Goal: Information Seeking & Learning: Learn about a topic

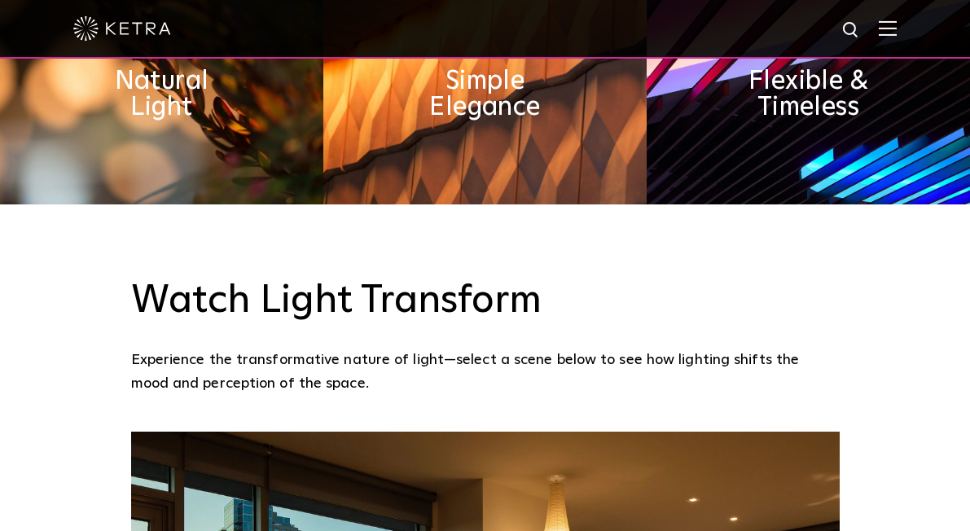
scroll to position [635, 0]
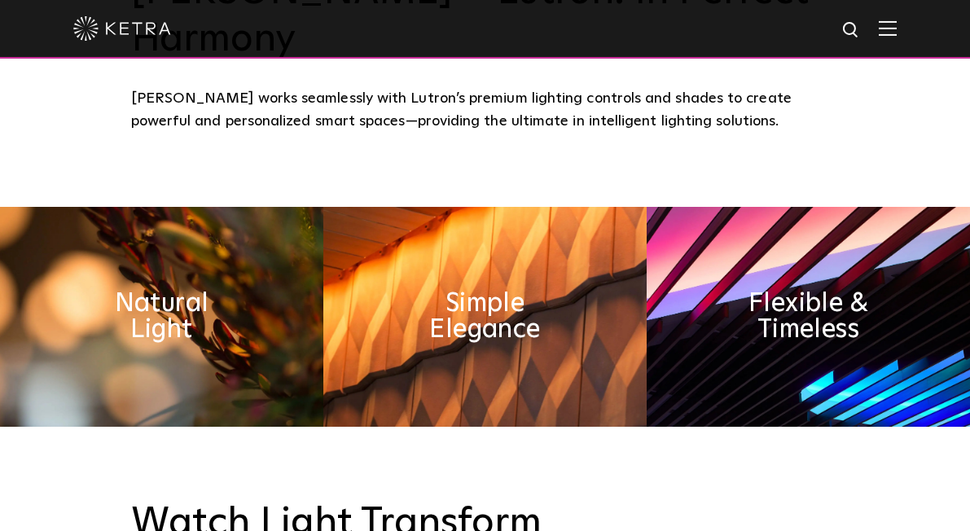
click at [891, 29] on img at bounding box center [888, 27] width 18 height 15
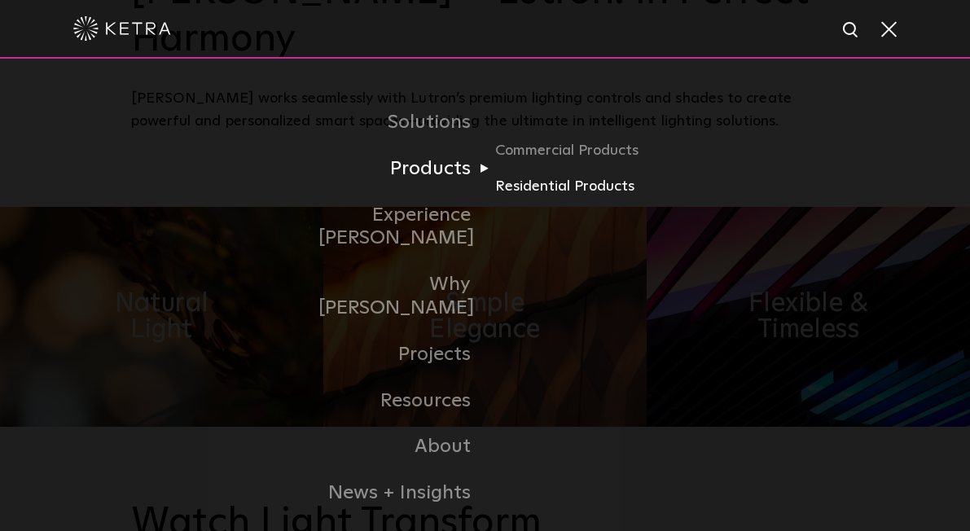
click at [528, 182] on link "Residential Products" at bounding box center [573, 187] width 156 height 24
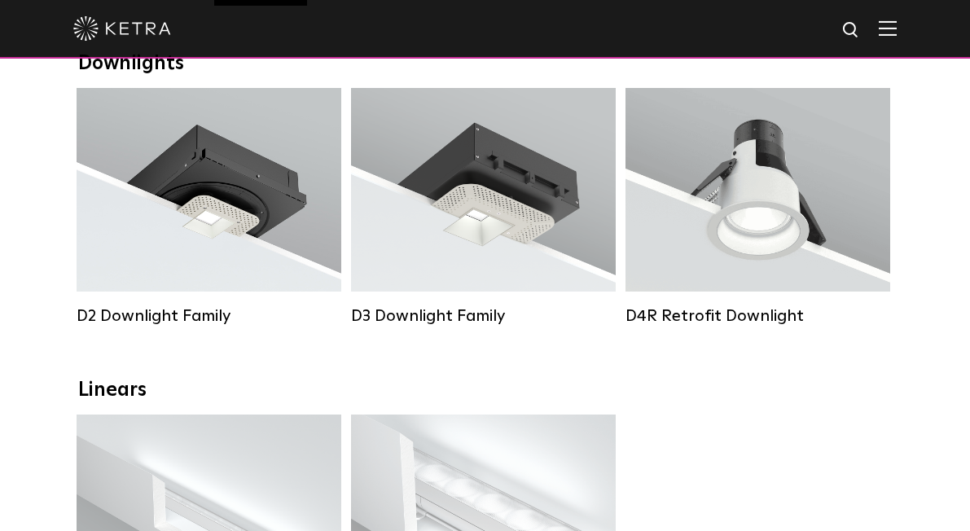
scroll to position [278, 0]
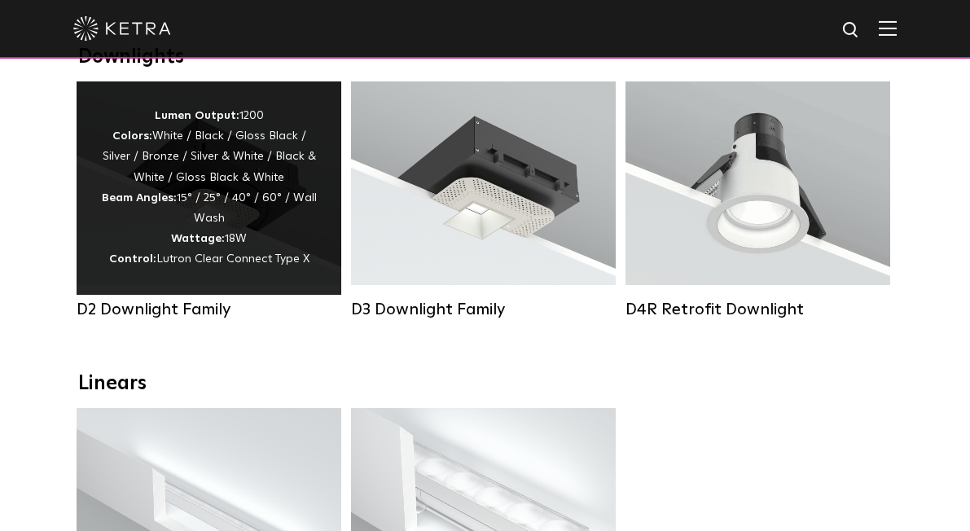
click at [224, 234] on strong "Wattage:" at bounding box center [198, 238] width 54 height 11
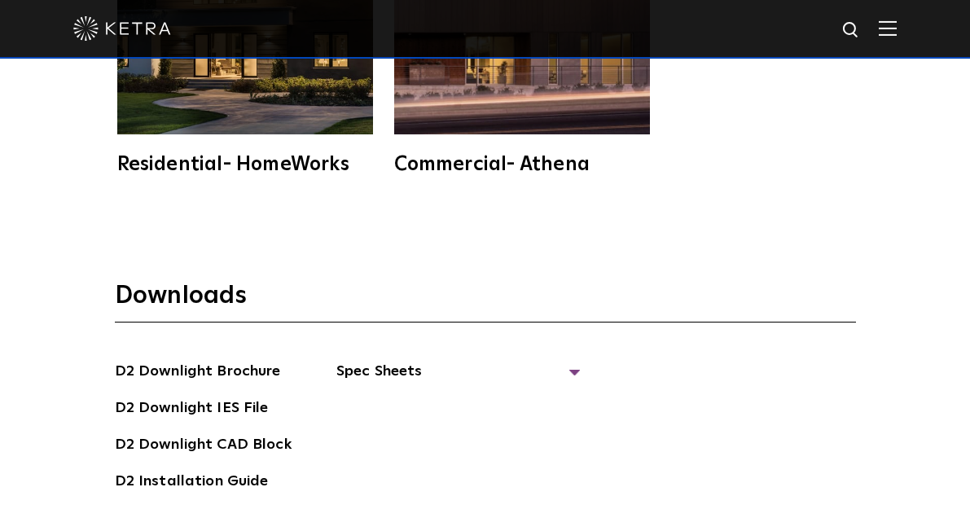
scroll to position [3945, 0]
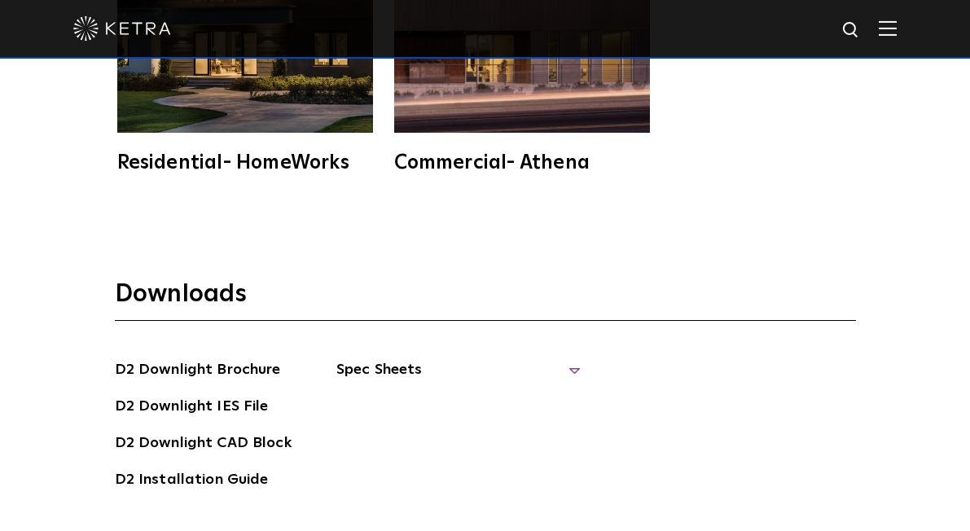
click at [395, 358] on span "Spec Sheets" at bounding box center [458, 376] width 244 height 36
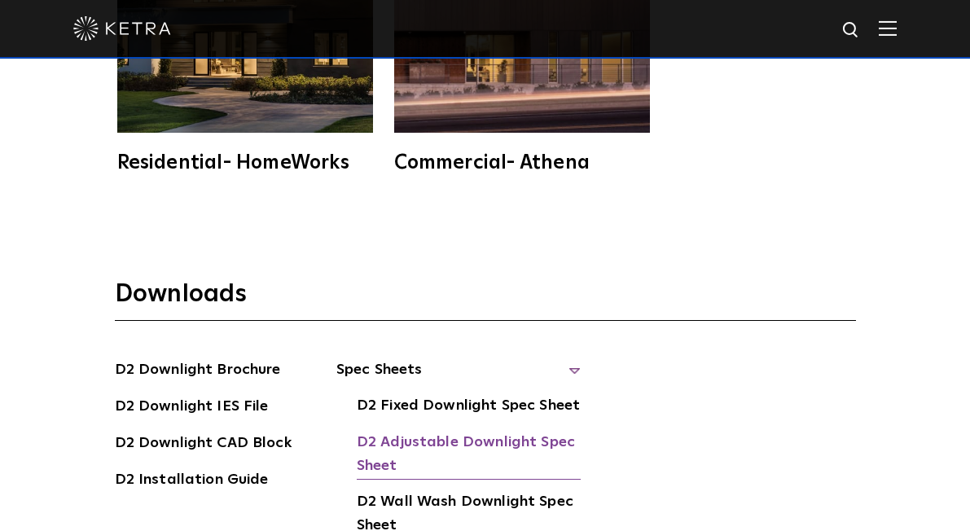
click at [406, 431] on link "D2 Adjustable Downlight Spec Sheet" at bounding box center [469, 456] width 224 height 50
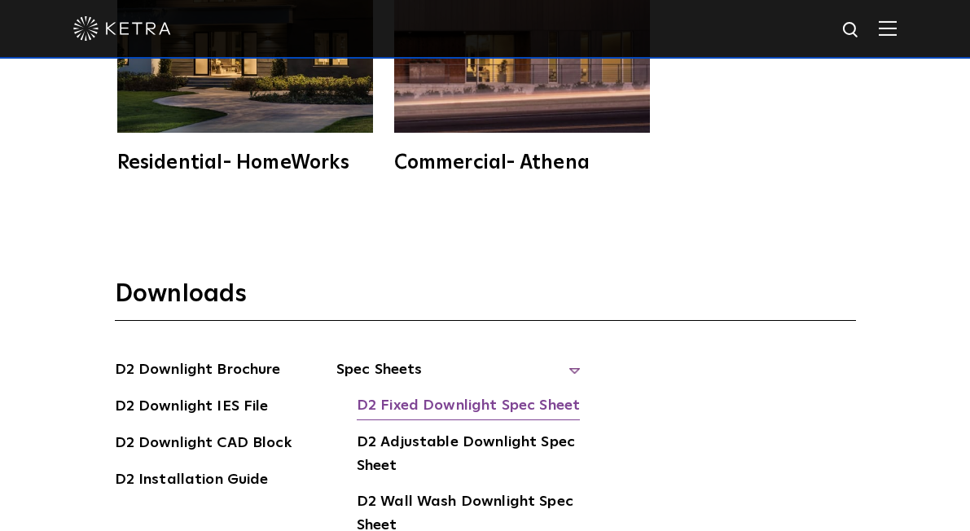
click at [418, 394] on link "D2 Fixed Downlight Spec Sheet" at bounding box center [468, 407] width 223 height 26
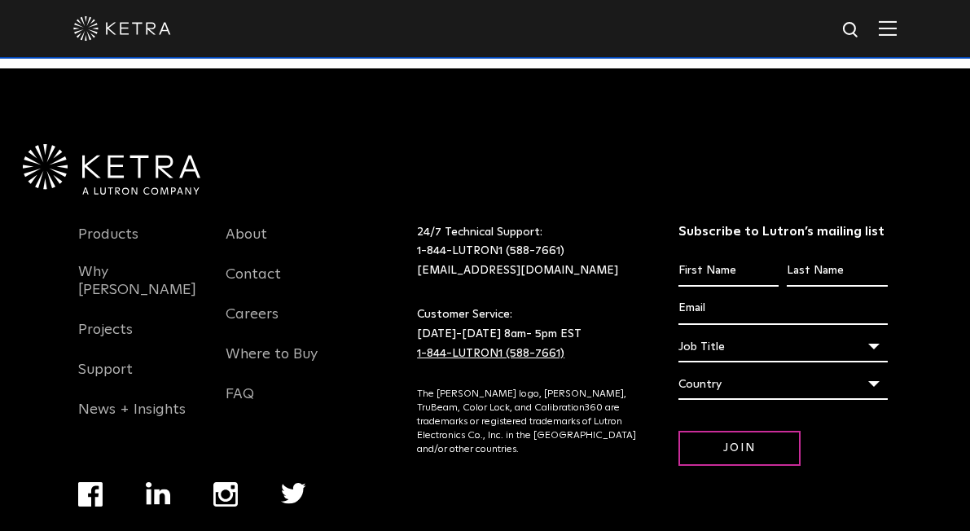
scroll to position [4534, 0]
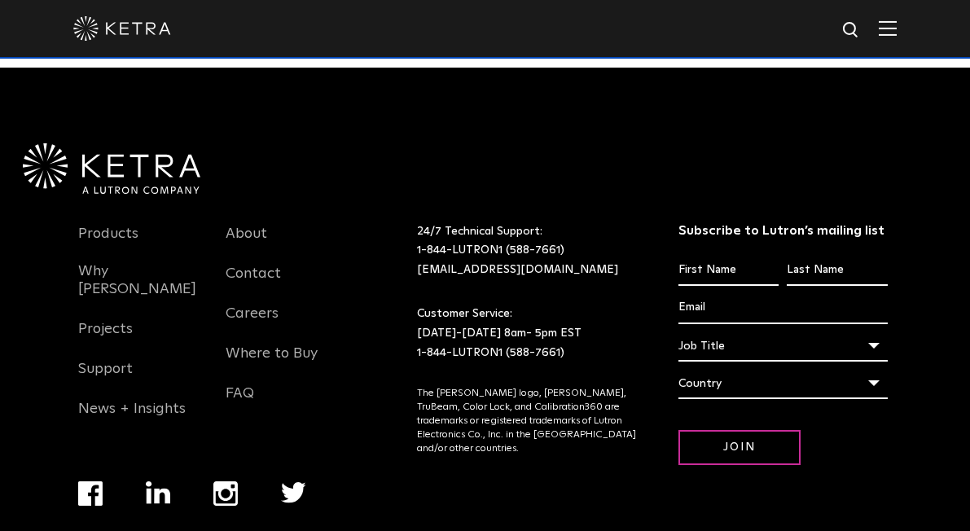
click at [847, 29] on img at bounding box center [851, 30] width 20 height 20
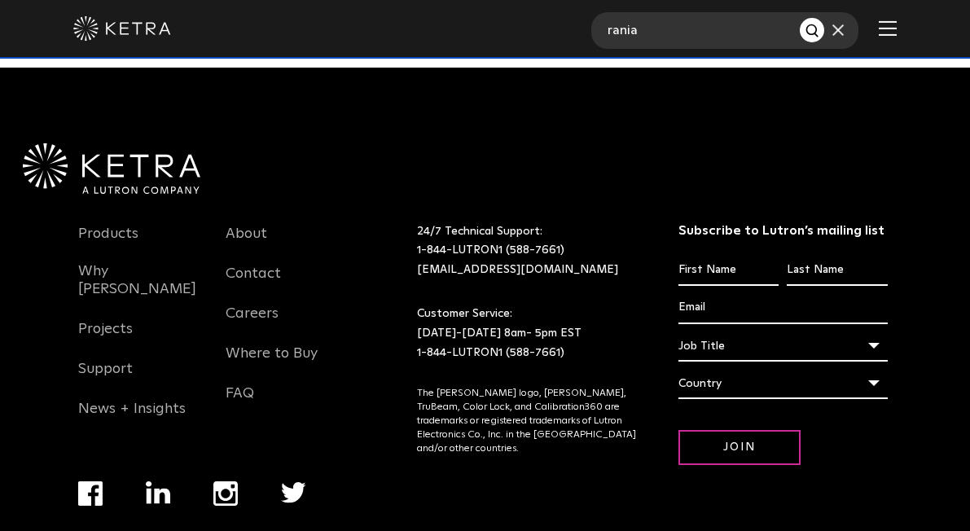
type input "rania"
click at [812, 30] on button "Search" at bounding box center [812, 30] width 24 height 24
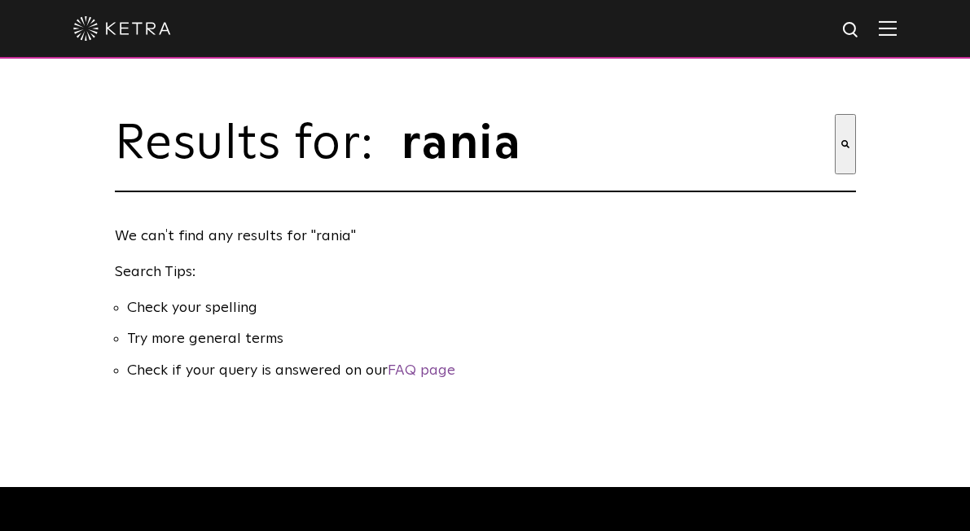
click at [155, 28] on img at bounding box center [122, 28] width 98 height 24
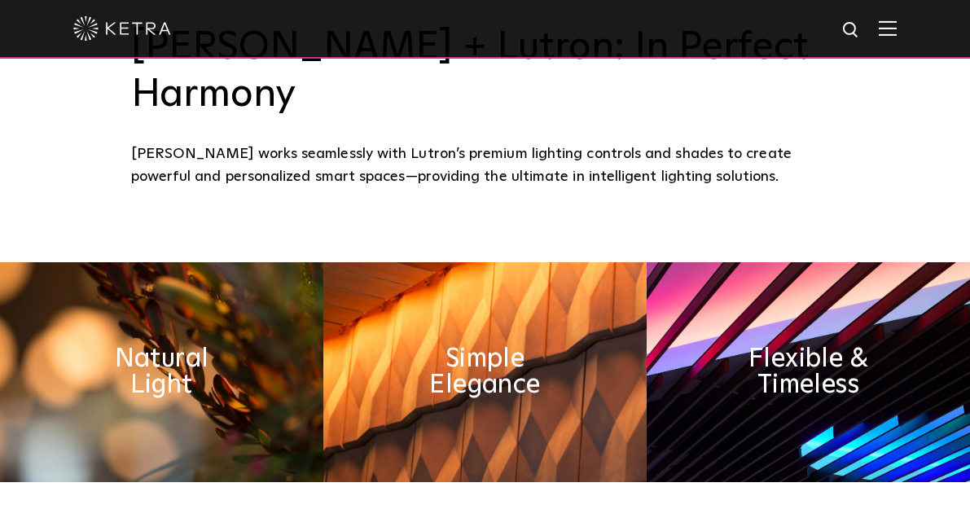
scroll to position [579, 0]
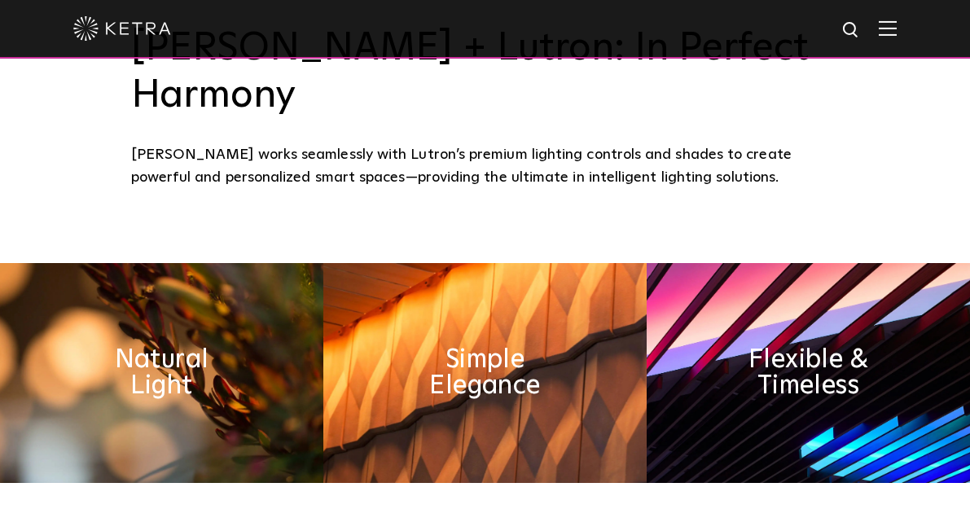
click at [885, 30] on img at bounding box center [888, 27] width 18 height 15
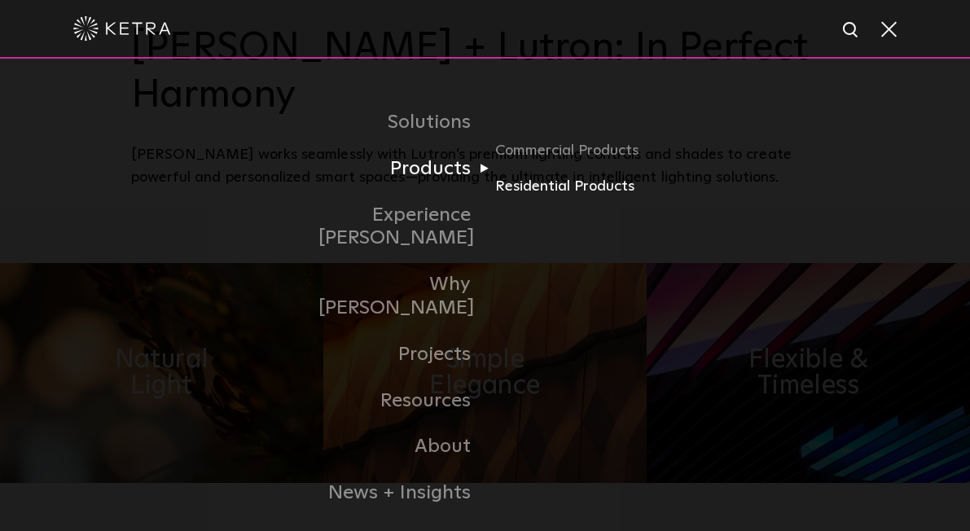
click at [559, 186] on link "Residential Products" at bounding box center [573, 187] width 156 height 24
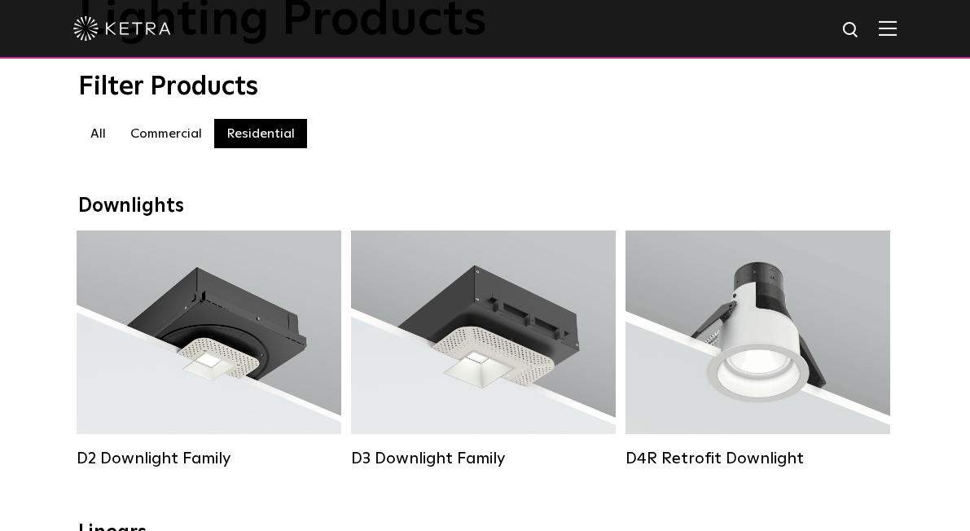
scroll to position [131, 0]
